Goal: Task Accomplishment & Management: Manage account settings

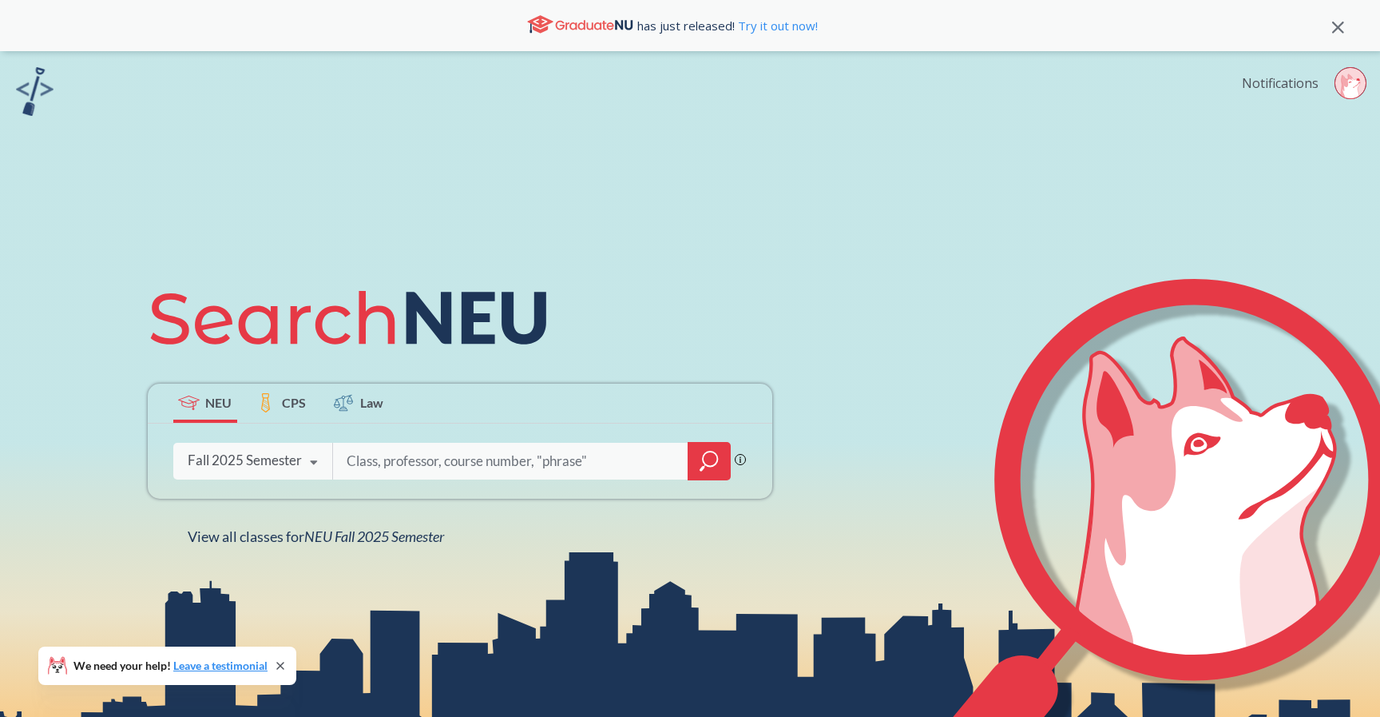
click at [1252, 89] on link "Notifications" at bounding box center [1280, 83] width 77 height 18
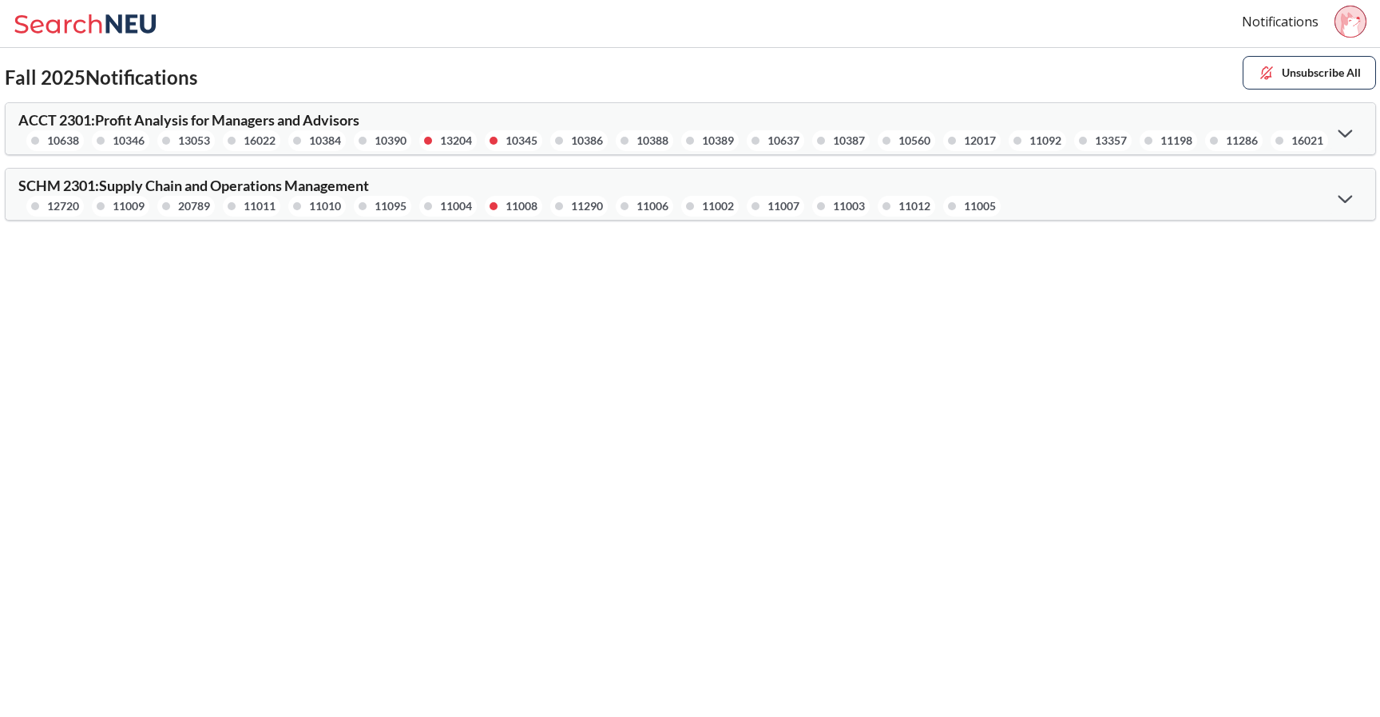
click at [471, 188] on div "SCHM 2301 : Supply Chain and Operations Management 12720 11009 20789 11011 1101…" at bounding box center [354, 197] width 673 height 38
click at [323, 182] on span "SCHM 2301 : Supply Chain and Operations Management" at bounding box center [193, 186] width 351 height 18
click at [1340, 199] on icon at bounding box center [1345, 198] width 14 height 9
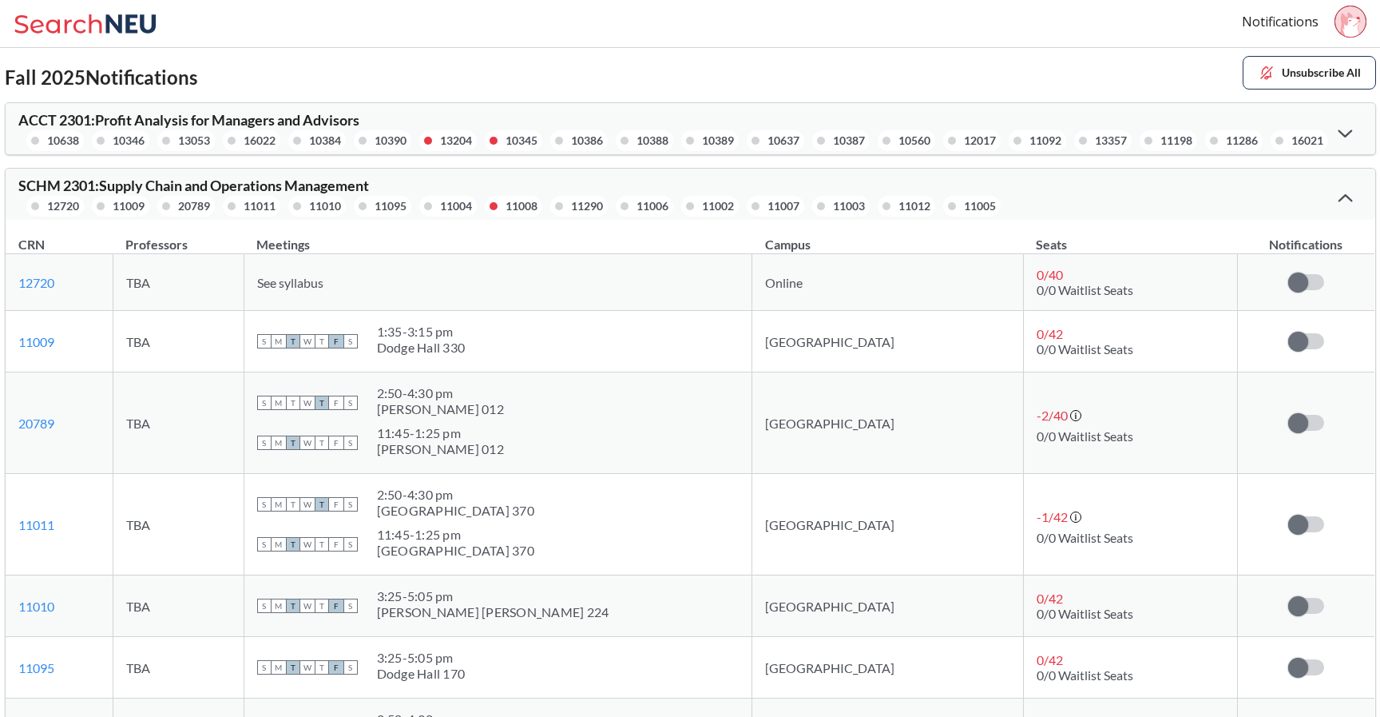
click at [1353, 137] on div at bounding box center [1345, 132] width 34 height 33
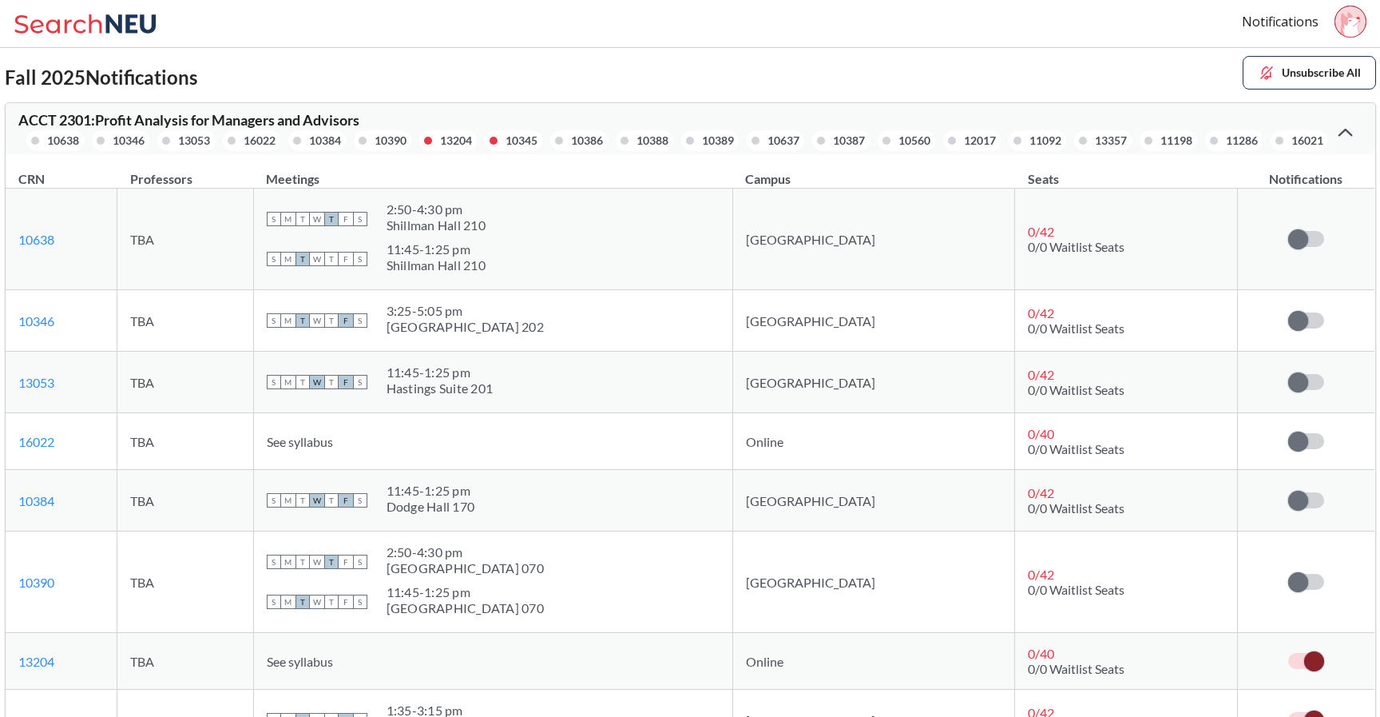
scroll to position [95, 0]
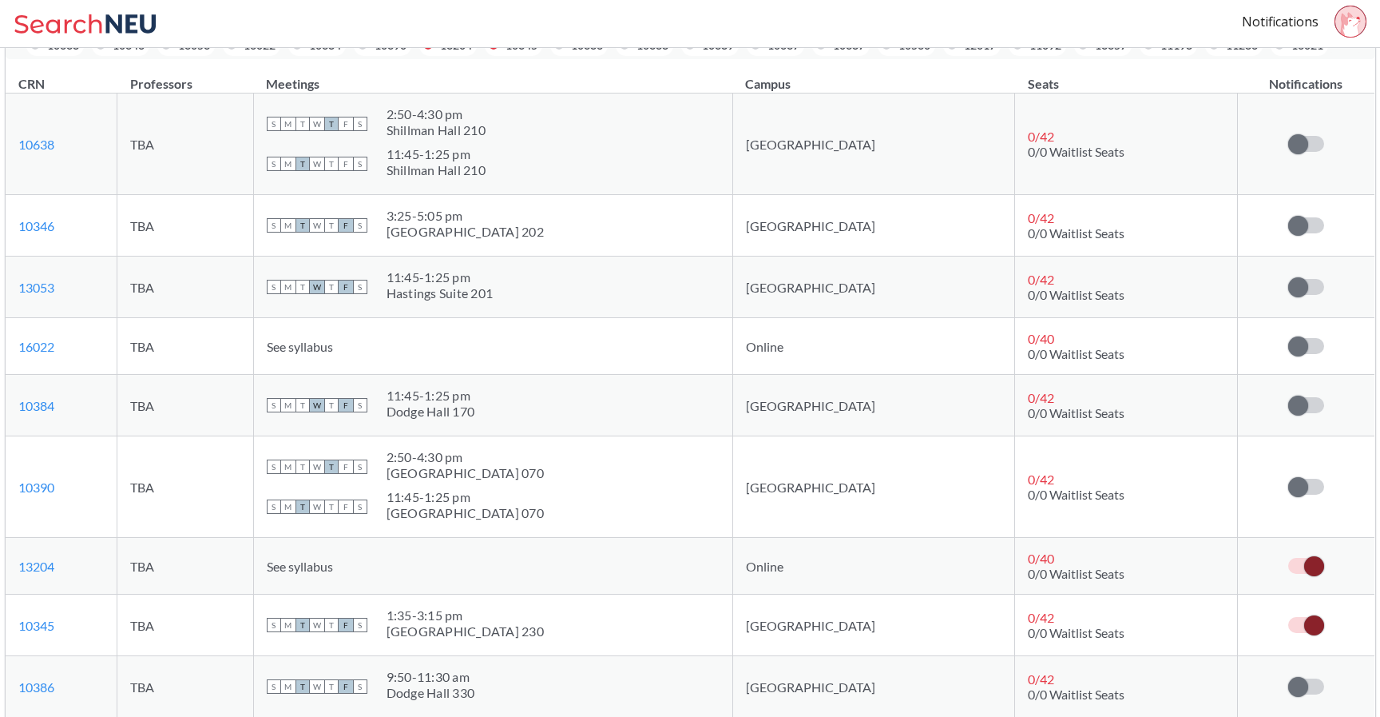
click at [1316, 572] on span at bounding box center [1314, 566] width 20 height 20
click at [1288, 558] on input "checkbox" at bounding box center [1288, 558] width 0 height 0
click at [1313, 618] on span at bounding box center [1314, 625] width 20 height 20
click at [1288, 617] on input "checkbox" at bounding box center [1288, 617] width 0 height 0
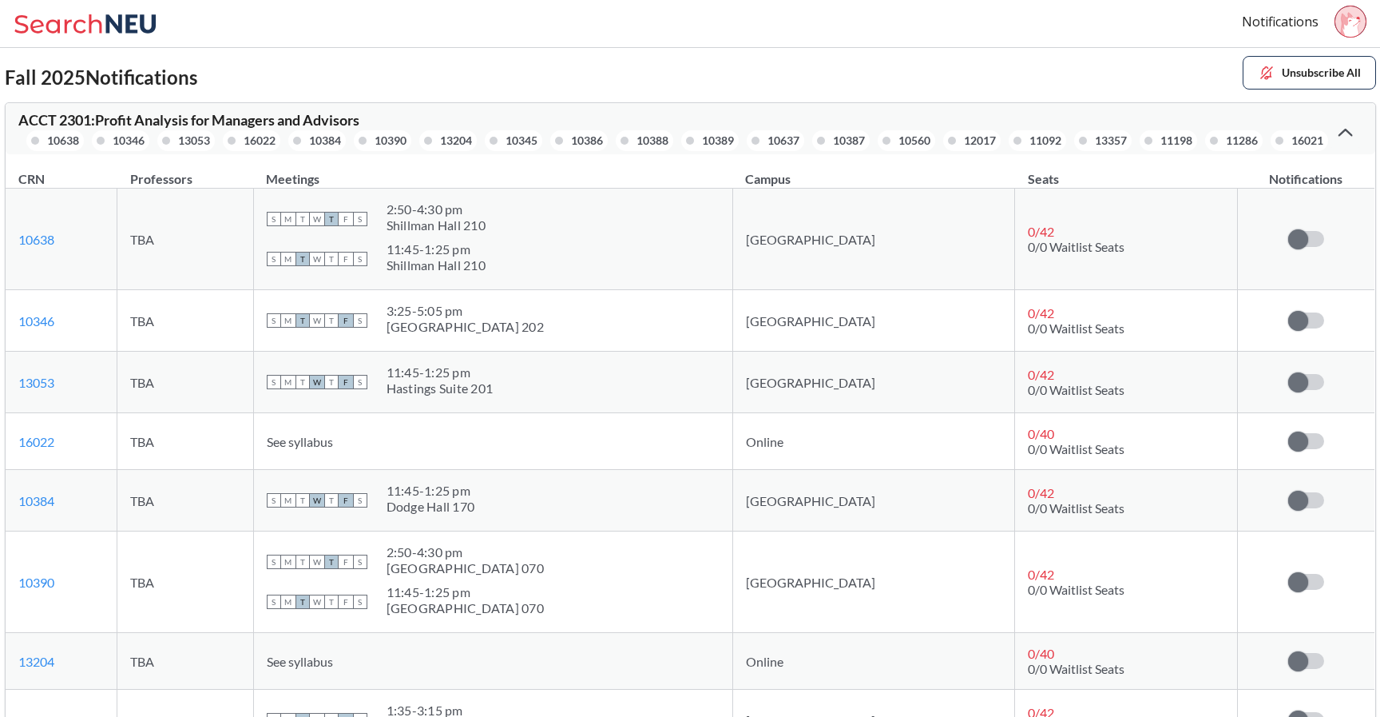
click at [1345, 133] on icon at bounding box center [1345, 133] width 14 height 9
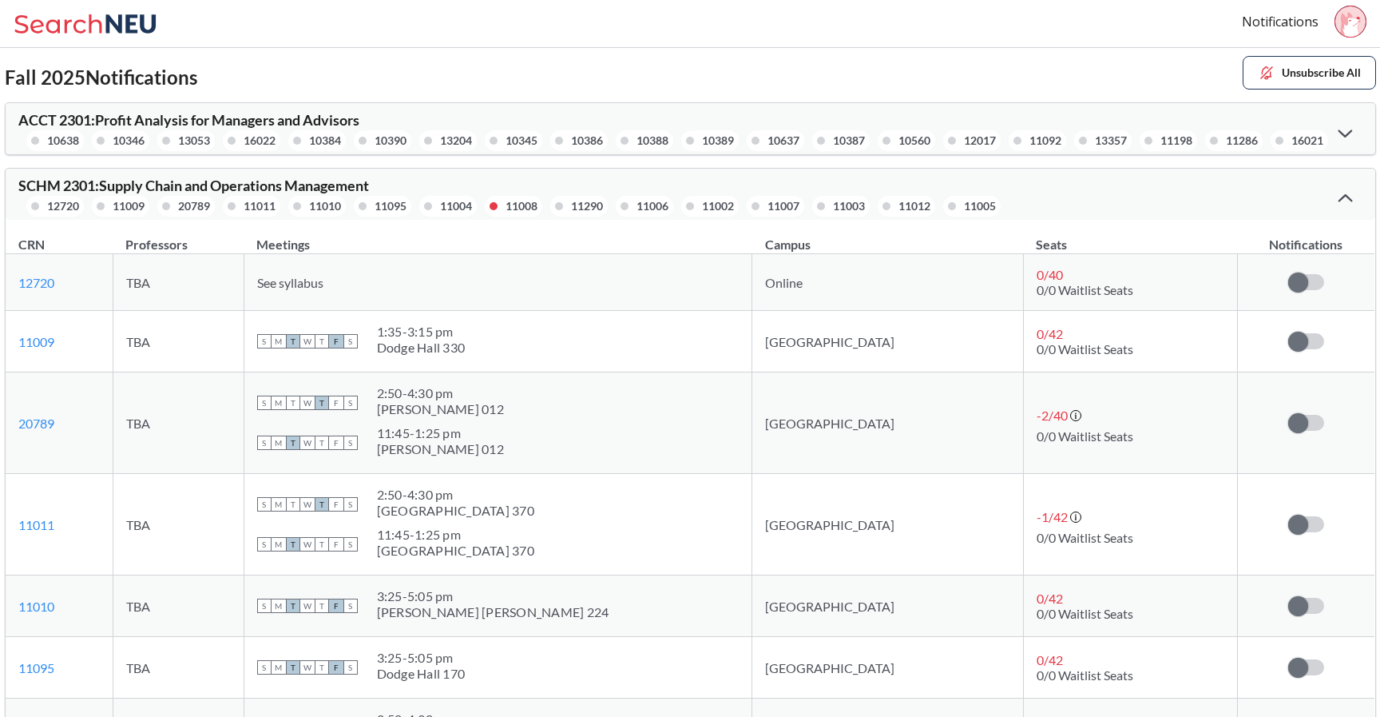
click at [1339, 190] on div at bounding box center [1345, 197] width 34 height 32
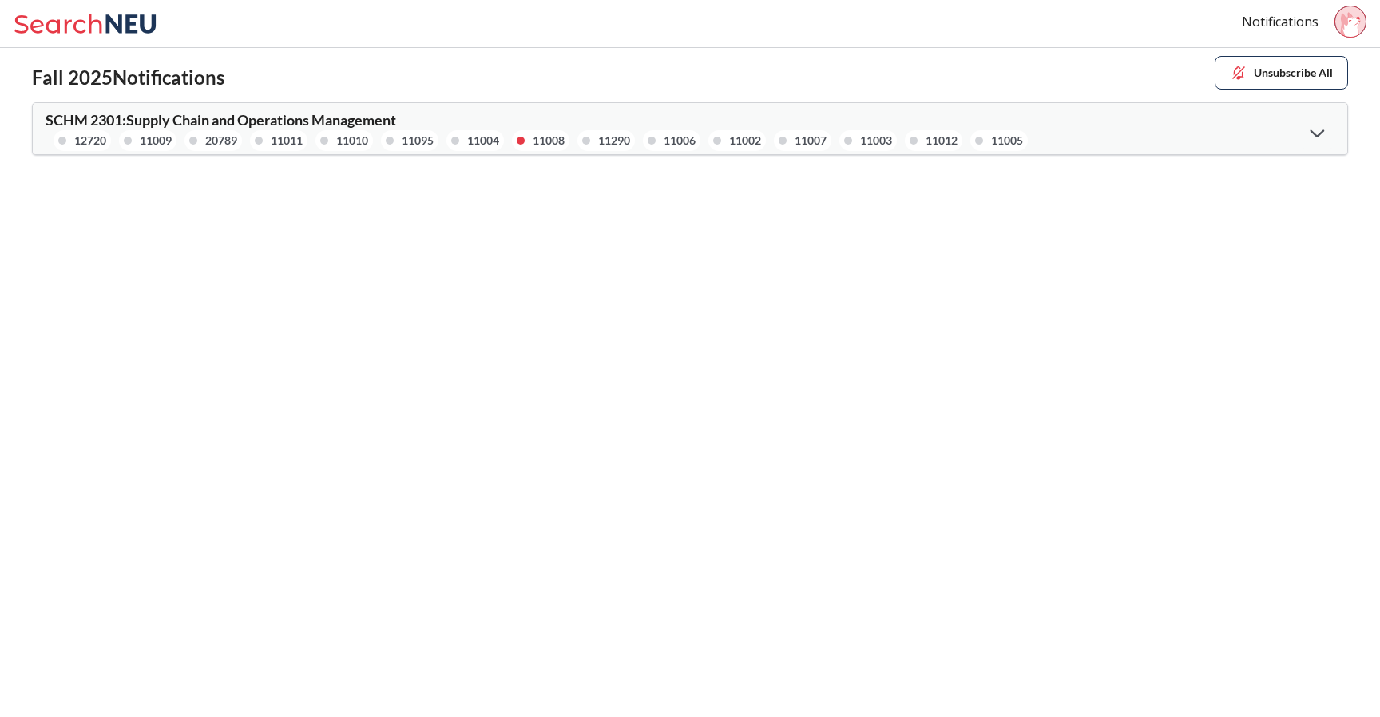
click at [1312, 130] on icon at bounding box center [1317, 133] width 14 height 8
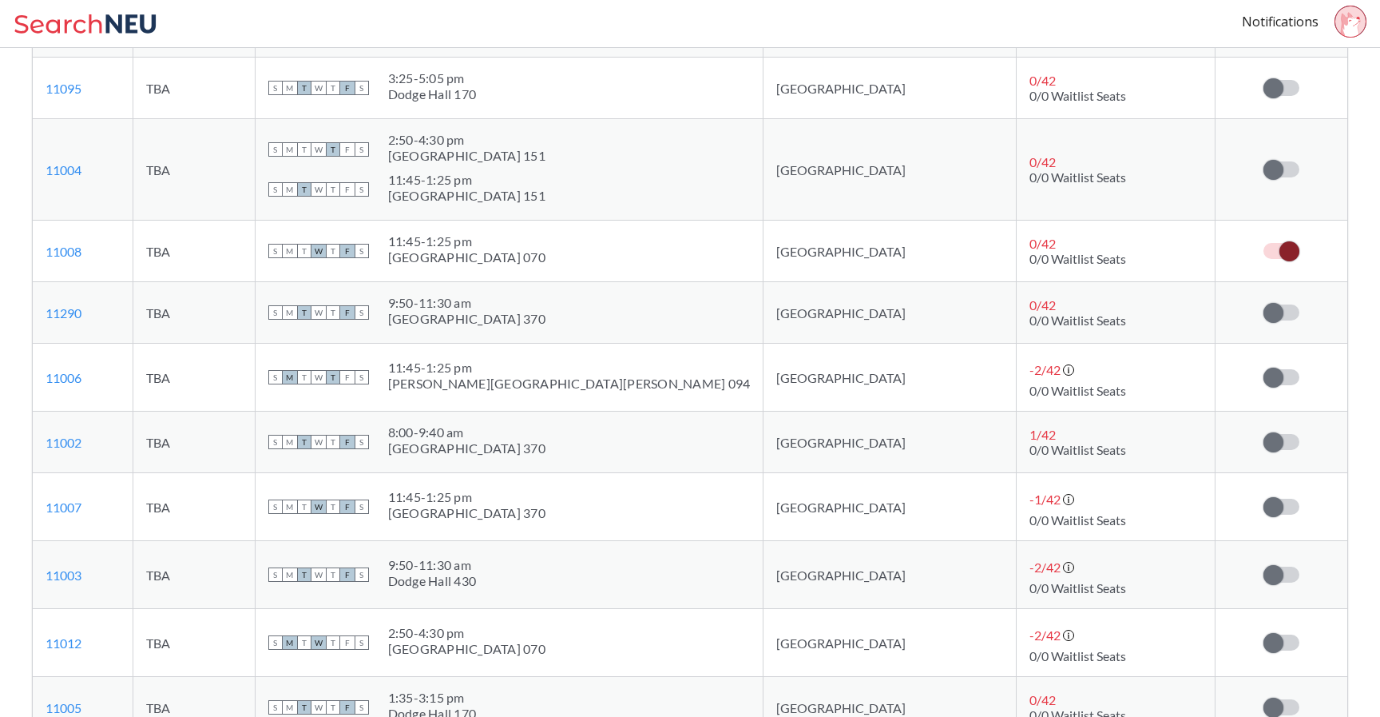
scroll to position [516, 0]
